Goal: Find contact information: Find contact information

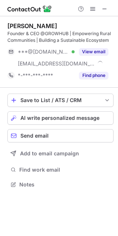
scroll to position [179, 118]
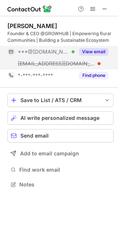
click at [90, 51] on button "View email" at bounding box center [93, 51] width 29 height 7
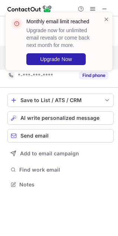
scroll to position [167, 118]
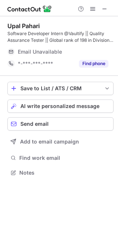
scroll to position [167, 118]
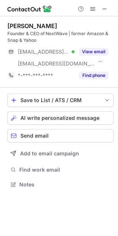
scroll to position [179, 118]
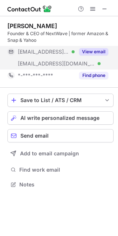
click at [94, 49] on button "View email" at bounding box center [93, 51] width 29 height 7
